Goal: Task Accomplishment & Management: Manage account settings

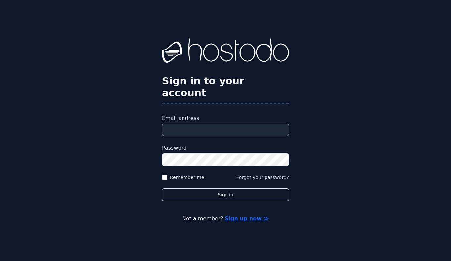
click at [200, 127] on input "Email address" at bounding box center [225, 129] width 127 height 13
type input "**********"
click at [190, 174] on label "Remember me" at bounding box center [187, 177] width 34 height 7
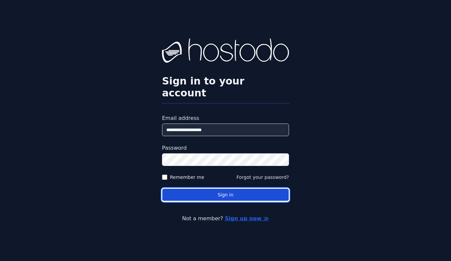
click at [207, 188] on button "Sign in" at bounding box center [225, 194] width 127 height 13
